Goal: Task Accomplishment & Management: Complete application form

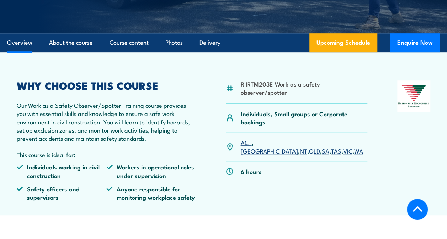
scroll to position [178, 0]
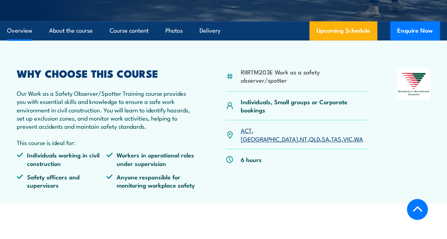
click at [264, 135] on link "[GEOGRAPHIC_DATA]" at bounding box center [268, 139] width 57 height 9
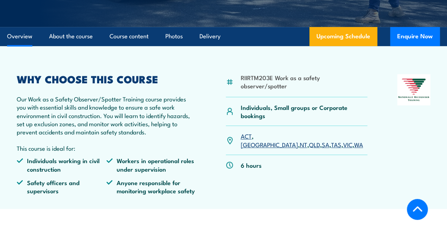
scroll to position [187, 0]
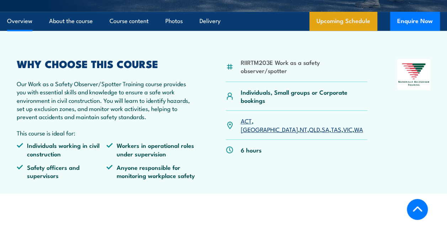
click at [355, 17] on link "Upcoming Schedule" at bounding box center [343, 21] width 68 height 19
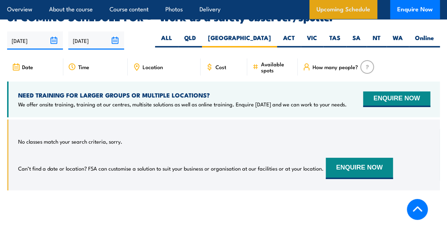
scroll to position [1076, 0]
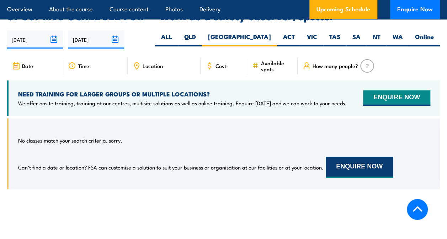
click at [350, 157] on button "ENQUIRE NOW" at bounding box center [358, 167] width 67 height 21
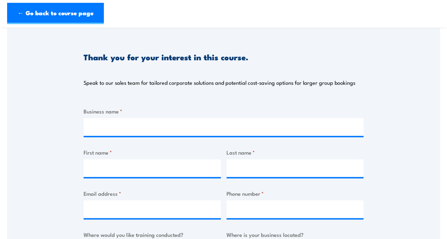
scroll to position [71, 0]
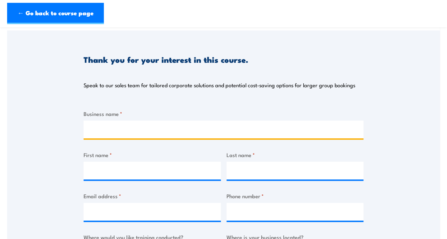
click at [118, 123] on input "Business name *" at bounding box center [224, 130] width 280 height 18
type input "HAYTCH GROUP PTY LTD"
type input "HASSAN"
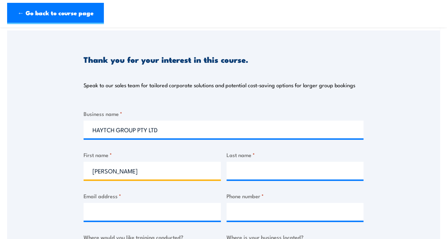
type input "Karim"
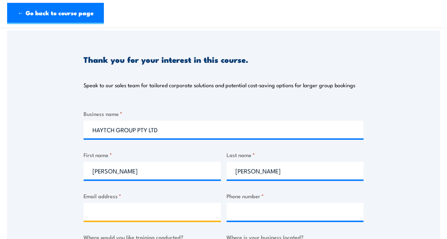
type input "harry@haytchgroup.com.au"
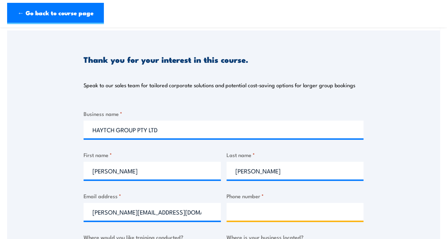
type input "0406966514"
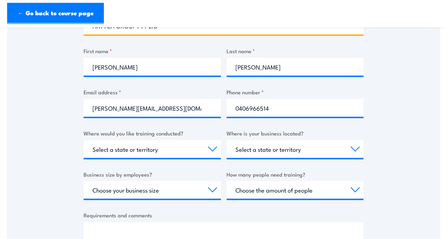
scroll to position [178, 0]
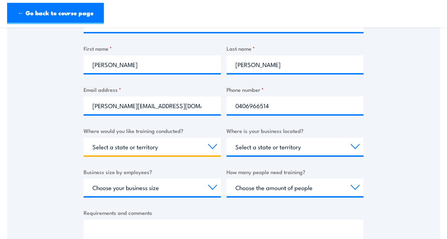
click at [151, 149] on select "Select a state or territory Nationally - multiple locations QLD NSW VIC SA ACT …" at bounding box center [152, 147] width 137 height 18
select select "[GEOGRAPHIC_DATA]"
click at [84, 138] on select "Select a state or territory Nationally - multiple locations QLD NSW VIC SA ACT …" at bounding box center [152, 147] width 137 height 18
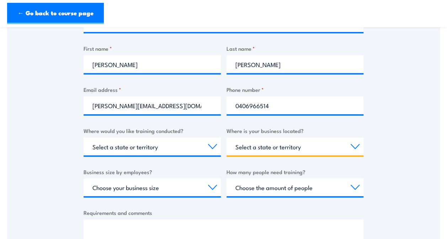
click at [261, 146] on select "Select a state or territory QLD NSW VIC SA ACT WA TAS NT" at bounding box center [294, 147] width 137 height 18
select select "[GEOGRAPHIC_DATA]"
click at [226, 138] on select "Select a state or territory QLD NSW VIC SA ACT WA TAS NT" at bounding box center [294, 147] width 137 height 18
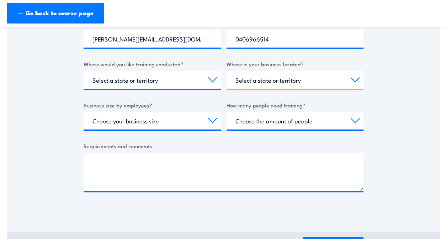
scroll to position [249, 0]
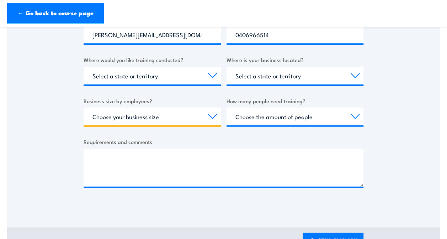
click at [99, 114] on select "Choose your business size 1 to 19 20 to 199 200+" at bounding box center [152, 117] width 137 height 18
select select "1 to 19"
click at [84, 108] on select "Choose your business size 1 to 19 20 to 199 200+" at bounding box center [152, 117] width 137 height 18
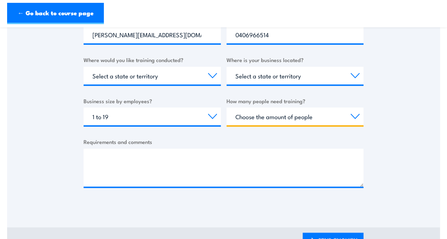
click at [263, 119] on select "Choose the amount of people 1 to 4 5 to 19 20+" at bounding box center [294, 117] width 137 height 18
select select "1 to 4"
click at [226, 108] on select "Choose the amount of people 1 to 4 5 to 19 20+" at bounding box center [294, 117] width 137 height 18
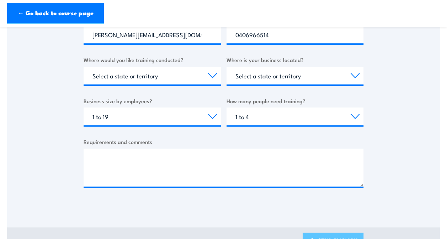
click at [327, 233] on link "SEND ENQUIRY" at bounding box center [332, 241] width 61 height 17
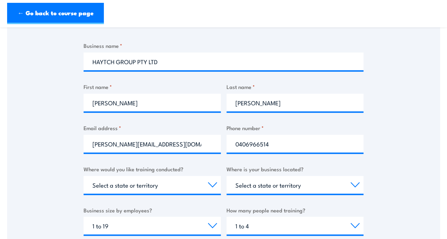
scroll to position [71, 0]
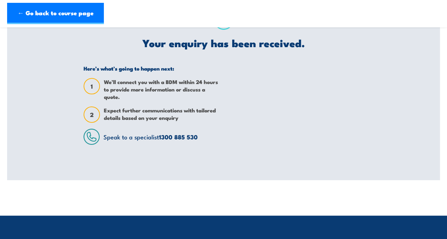
scroll to position [0, 0]
